Goal: Check status: Check status

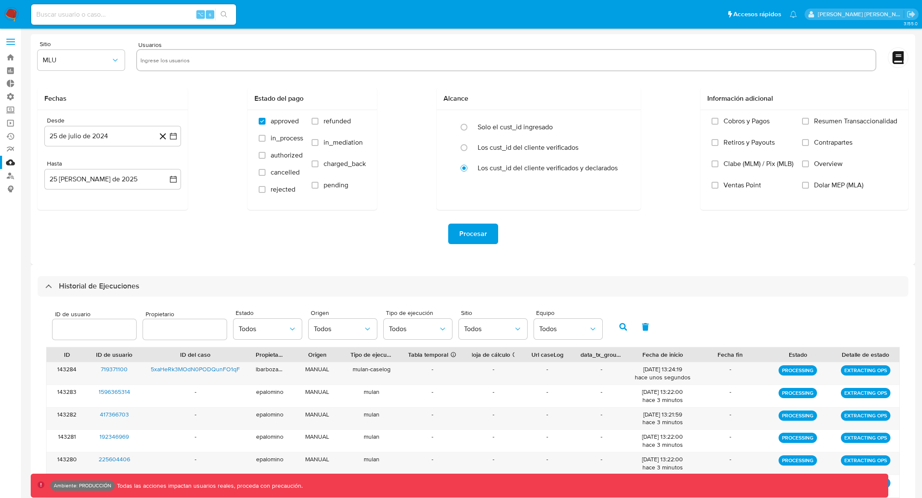
select select "100"
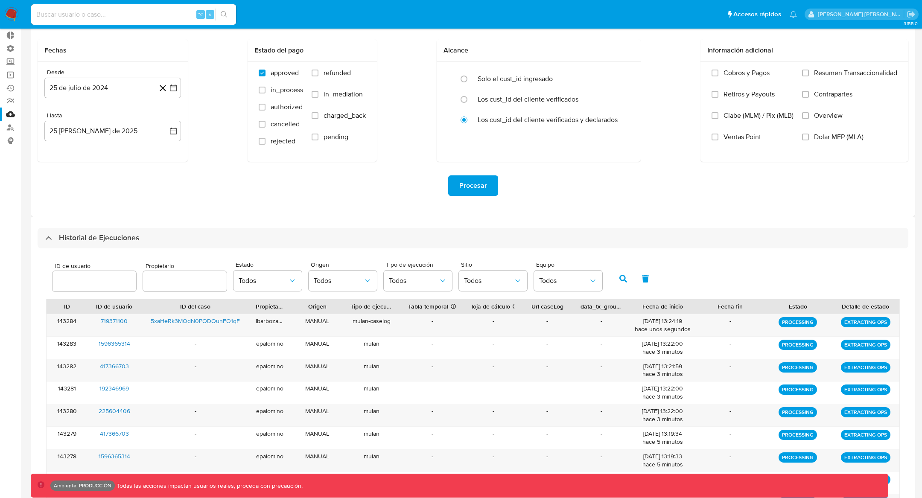
scroll to position [50, 0]
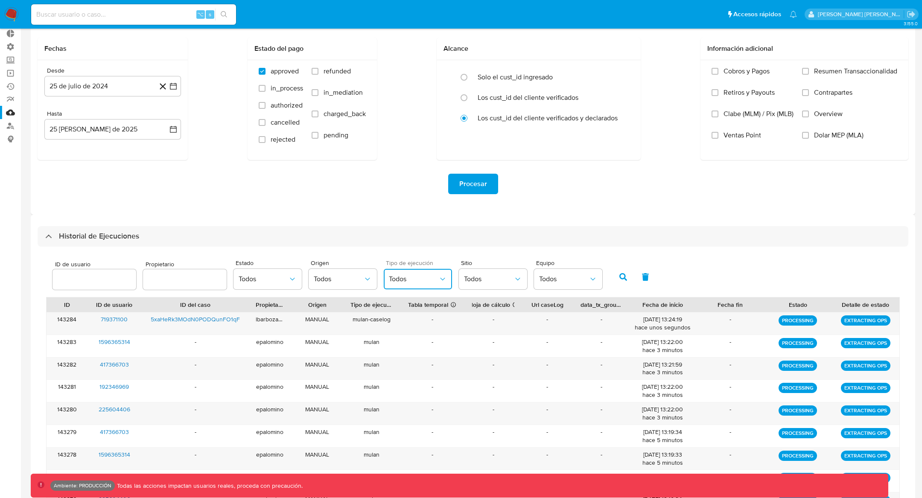
click at [427, 282] on span "Todos" at bounding box center [414, 279] width 50 height 9
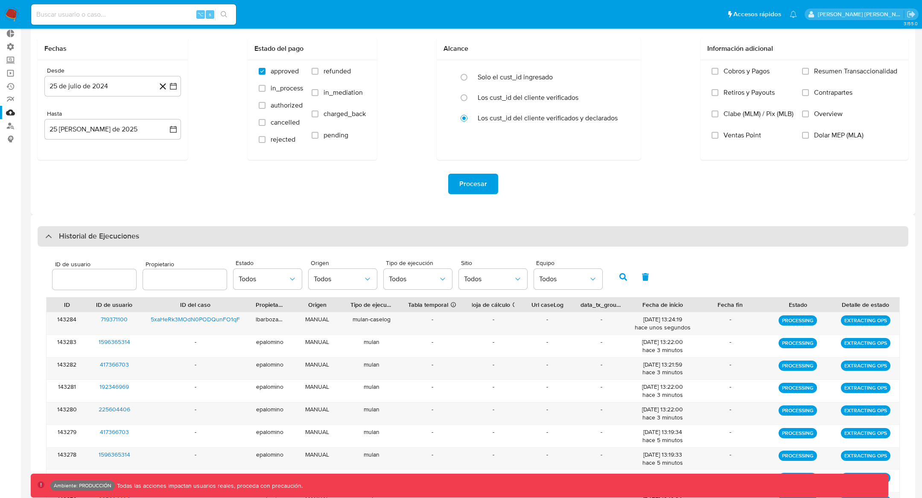
click at [534, 230] on div "Historial de Ejecuciones" at bounding box center [473, 236] width 871 height 20
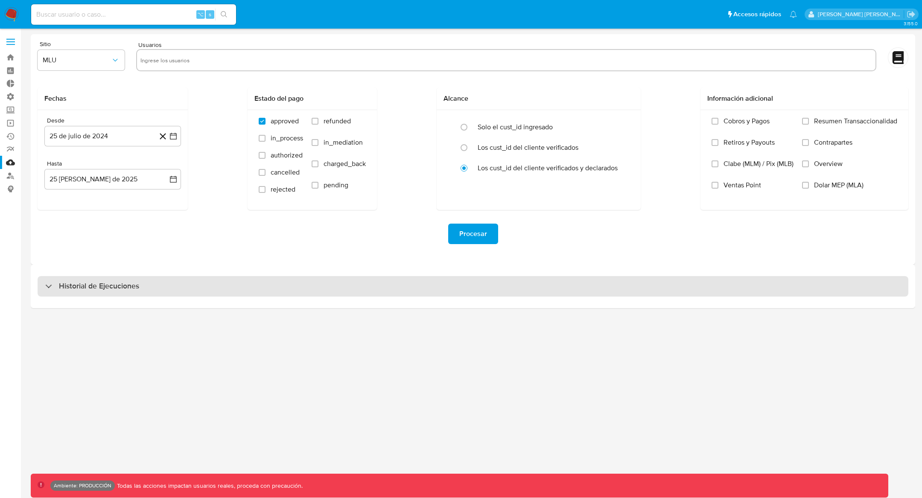
click at [53, 286] on div "Historial de Ejecuciones" at bounding box center [92, 286] width 94 height 10
select select "10"
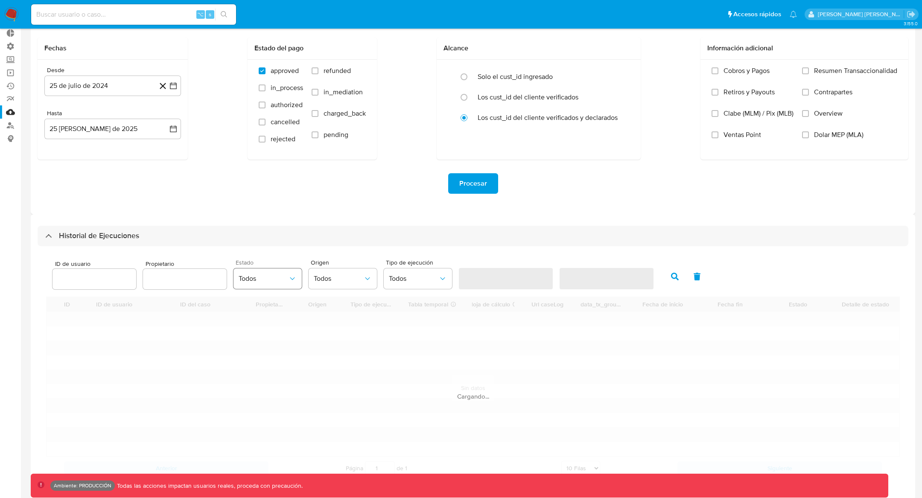
scroll to position [56, 0]
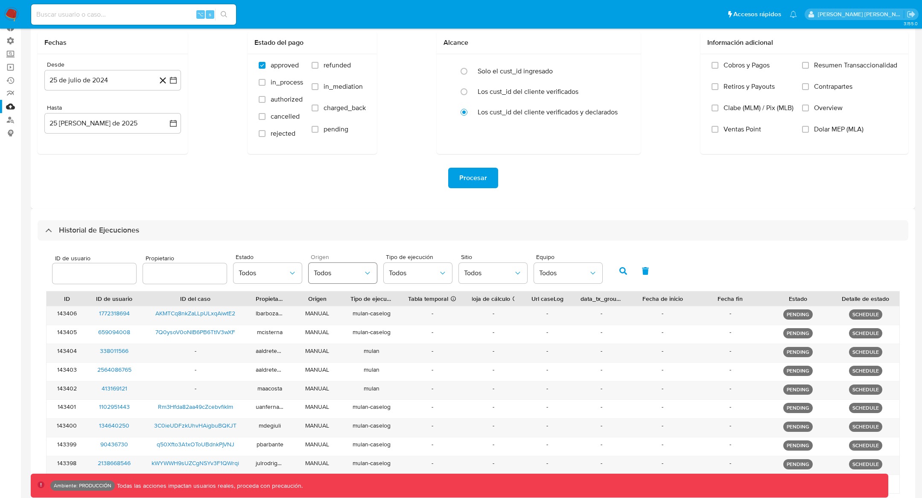
click at [333, 272] on span "Todos" at bounding box center [339, 273] width 50 height 9
click at [284, 277] on button "Todos" at bounding box center [268, 273] width 68 height 20
click at [425, 276] on span "Todos" at bounding box center [414, 273] width 50 height 9
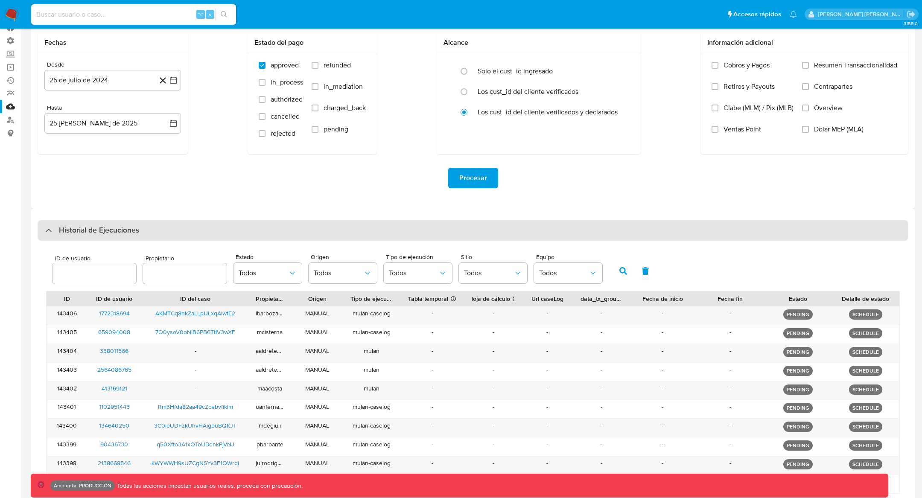
click at [202, 240] on div "Historial de Ejecuciones" at bounding box center [473, 230] width 871 height 20
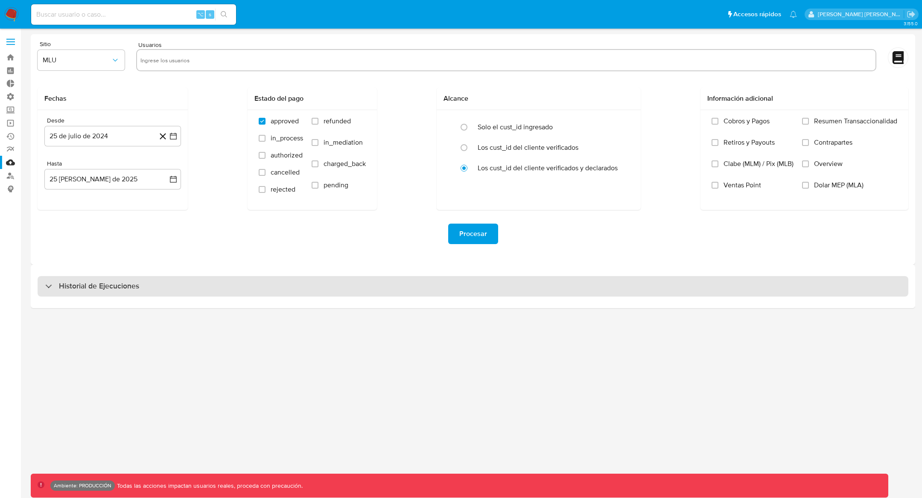
click at [48, 281] on div "Historial de Ejecuciones" at bounding box center [92, 286] width 94 height 10
select select "10"
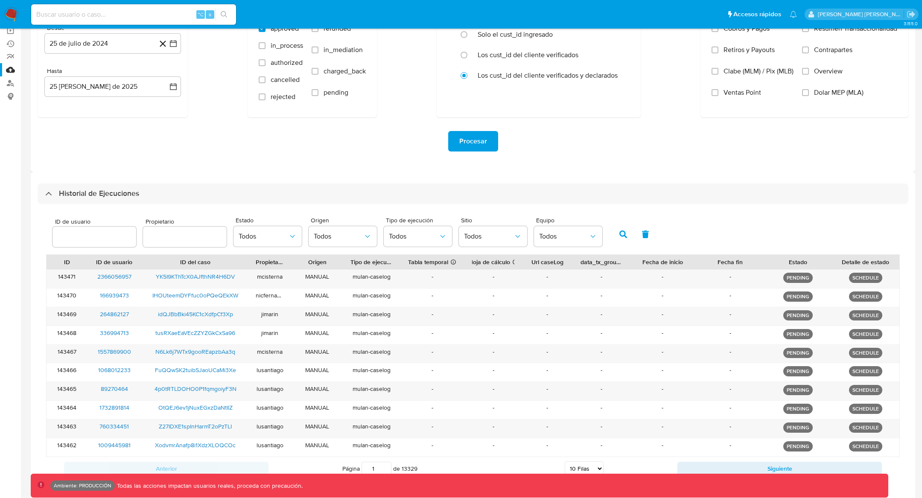
scroll to position [97, 0]
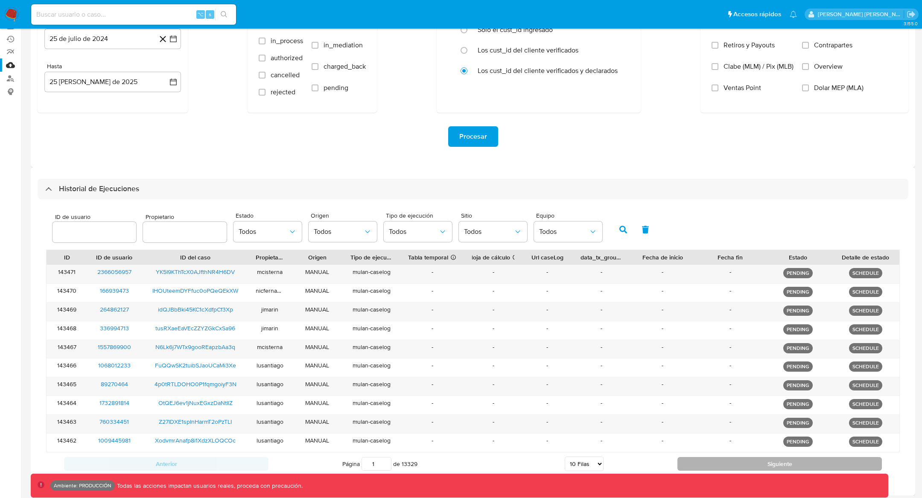
click at [701, 465] on button "Siguiente" at bounding box center [780, 464] width 204 height 14
click at [707, 459] on button "Siguiente" at bounding box center [780, 464] width 204 height 14
click at [708, 458] on button "Siguiente" at bounding box center [780, 464] width 204 height 14
type input "4"
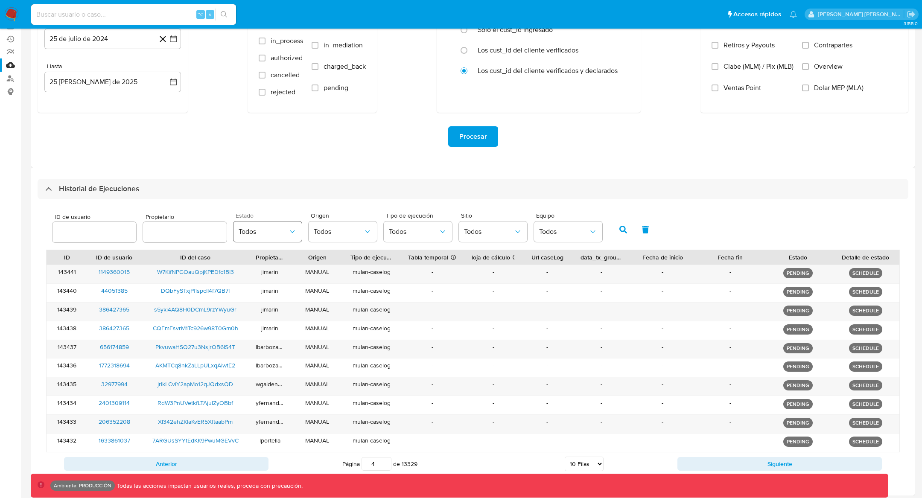
click at [280, 230] on span "Todos" at bounding box center [264, 232] width 50 height 9
click at [266, 277] on span "PROCESSING" at bounding box center [259, 275] width 41 height 9
click at [619, 231] on icon "button" at bounding box center [623, 230] width 8 height 8
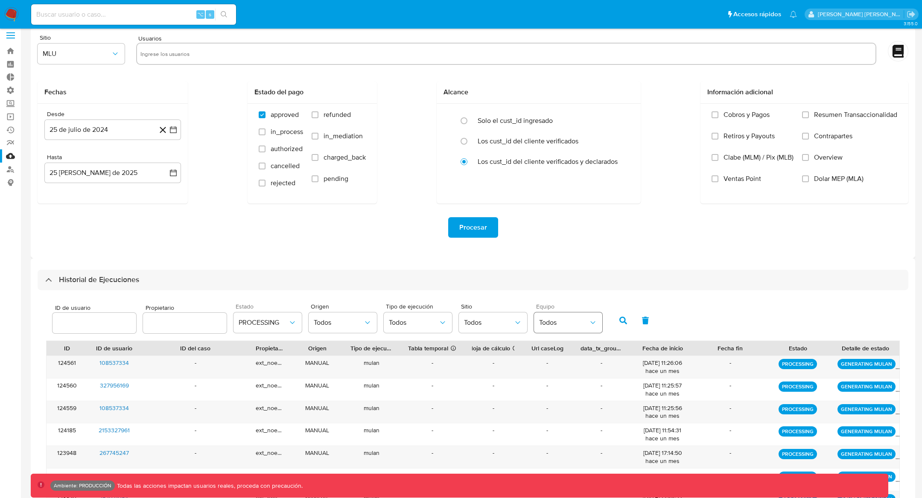
scroll to position [137, 0]
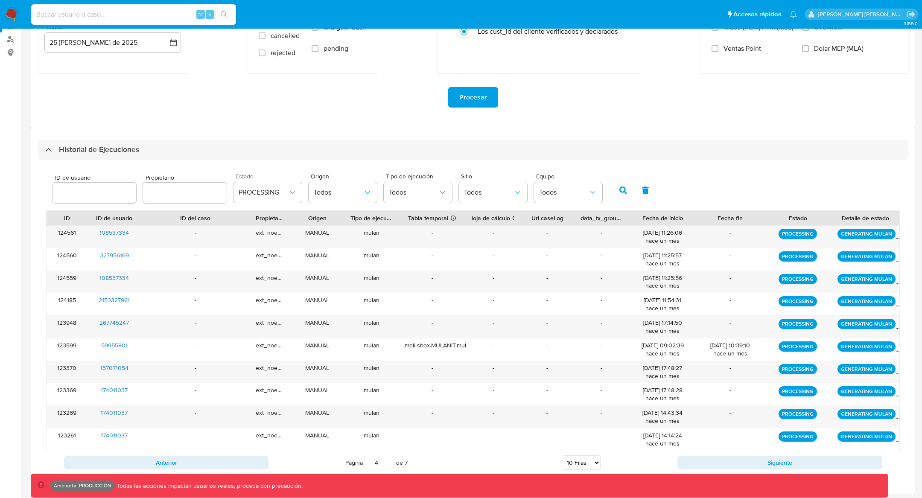
click at [385, 456] on input "4" at bounding box center [380, 463] width 30 height 14
click at [778, 459] on button "Siguiente" at bounding box center [780, 463] width 204 height 14
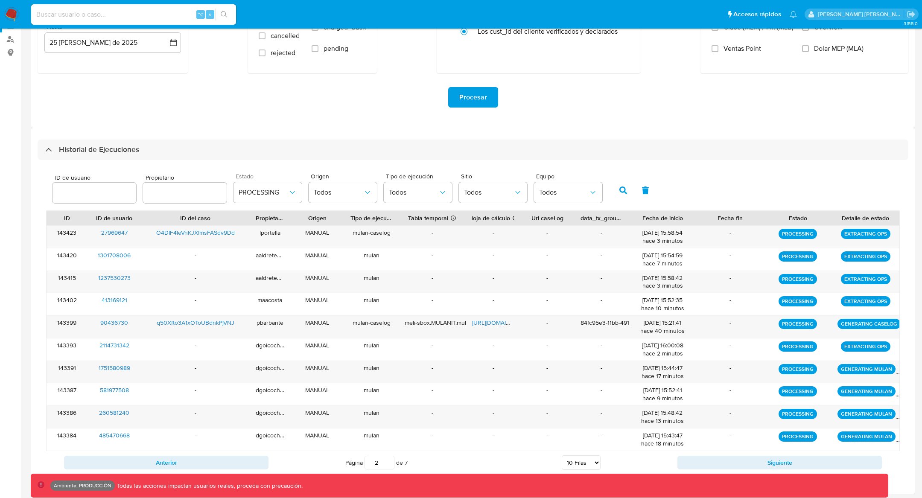
click at [198, 468] on div "Anterior Página 2 de 7 5 Filas 10 Filas 20 Filas 25 Filas 50 Filas 100 Filas Si…" at bounding box center [473, 462] width 854 height 23
click at [211, 461] on button "Anterior" at bounding box center [166, 463] width 204 height 14
type input "1"
